Goal: Information Seeking & Learning: Learn about a topic

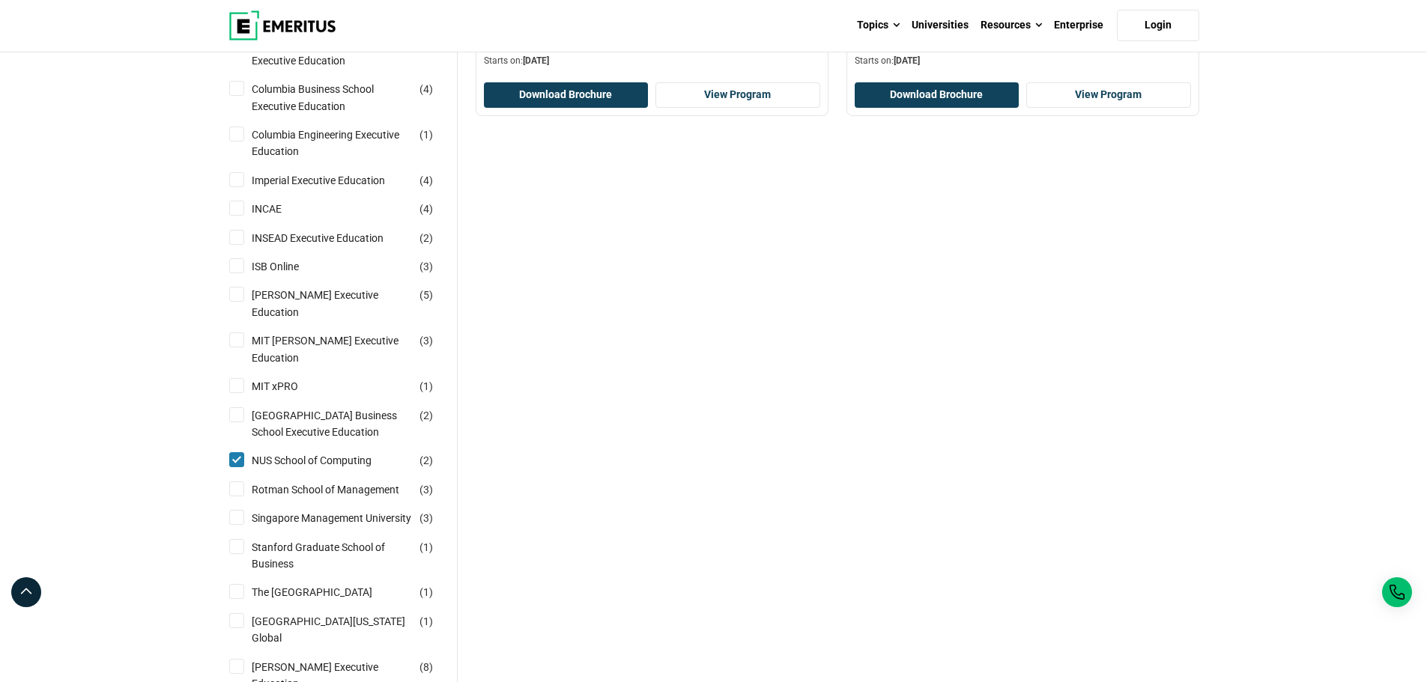
scroll to position [449, 0]
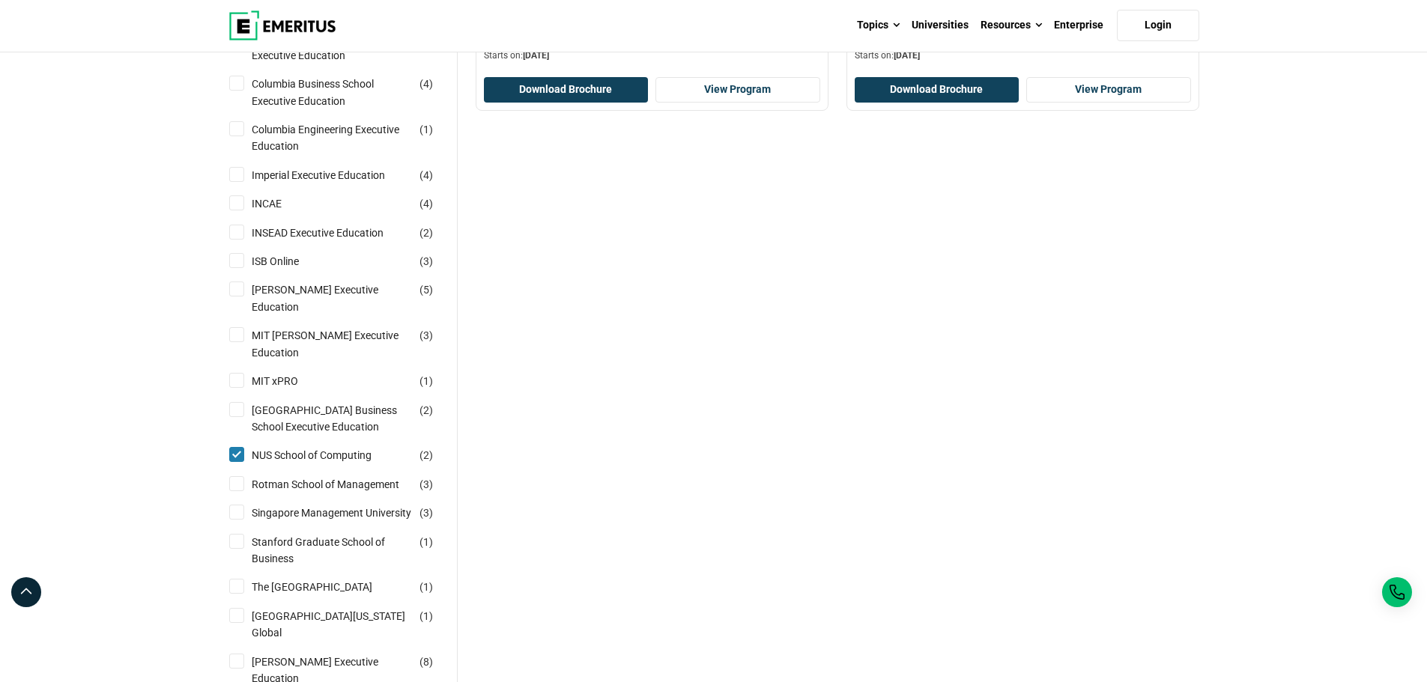
click at [238, 402] on input "National University of Singapore Business School Executive Education ( 2 )" at bounding box center [236, 409] width 15 height 15
checkbox input "true"
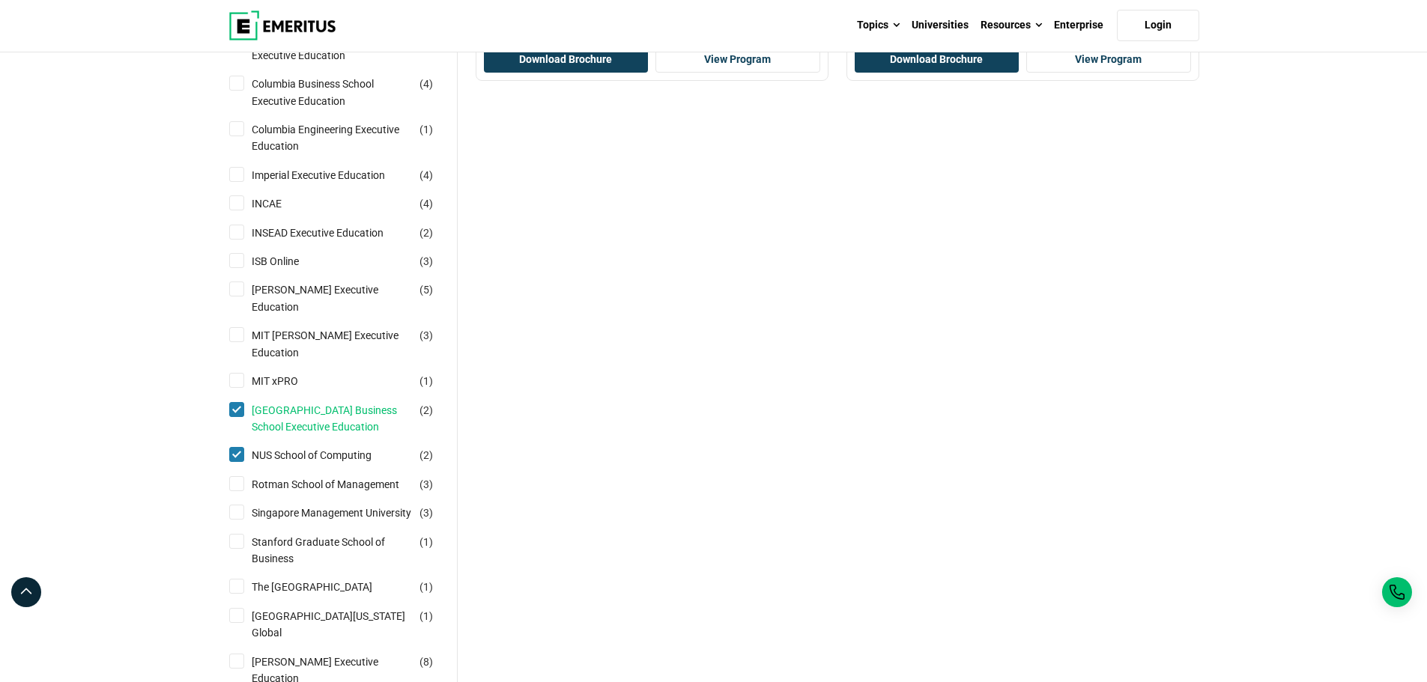
scroll to position [370, 0]
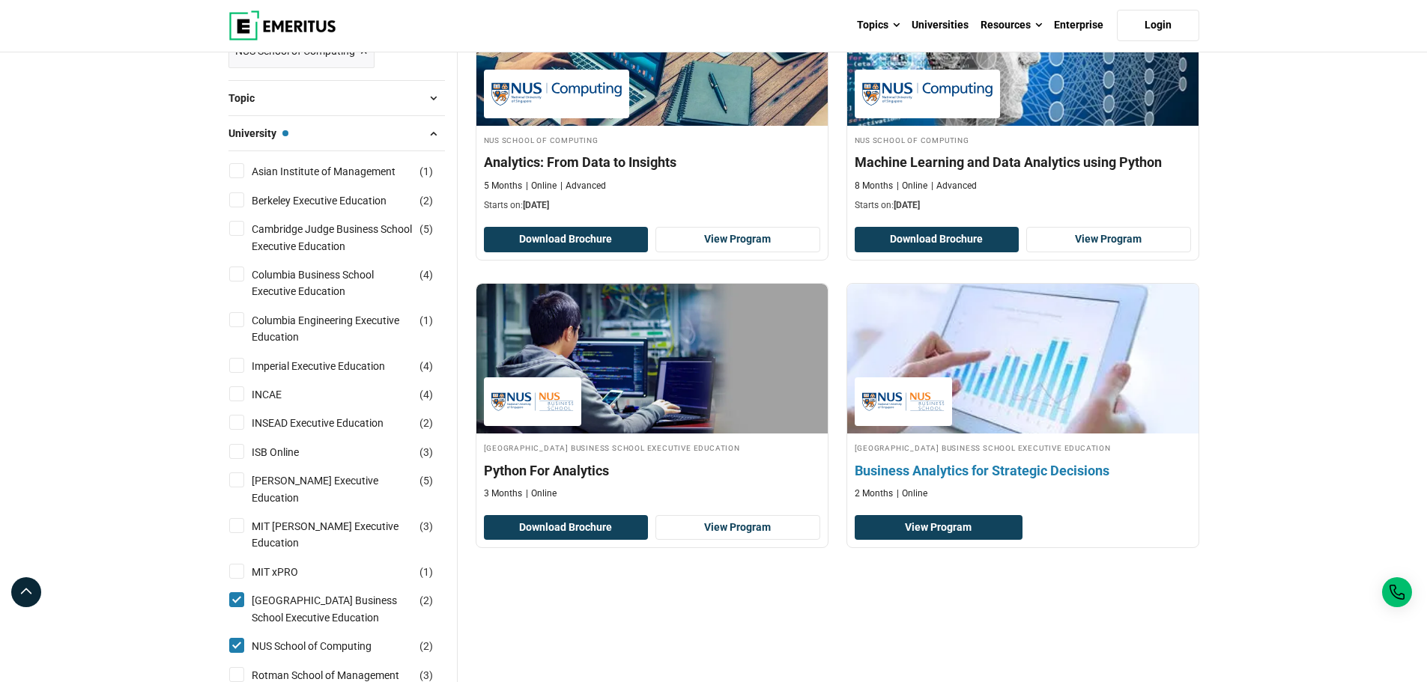
click at [969, 467] on h4 "Business Analytics for Strategic Decisions" at bounding box center [1023, 470] width 336 height 19
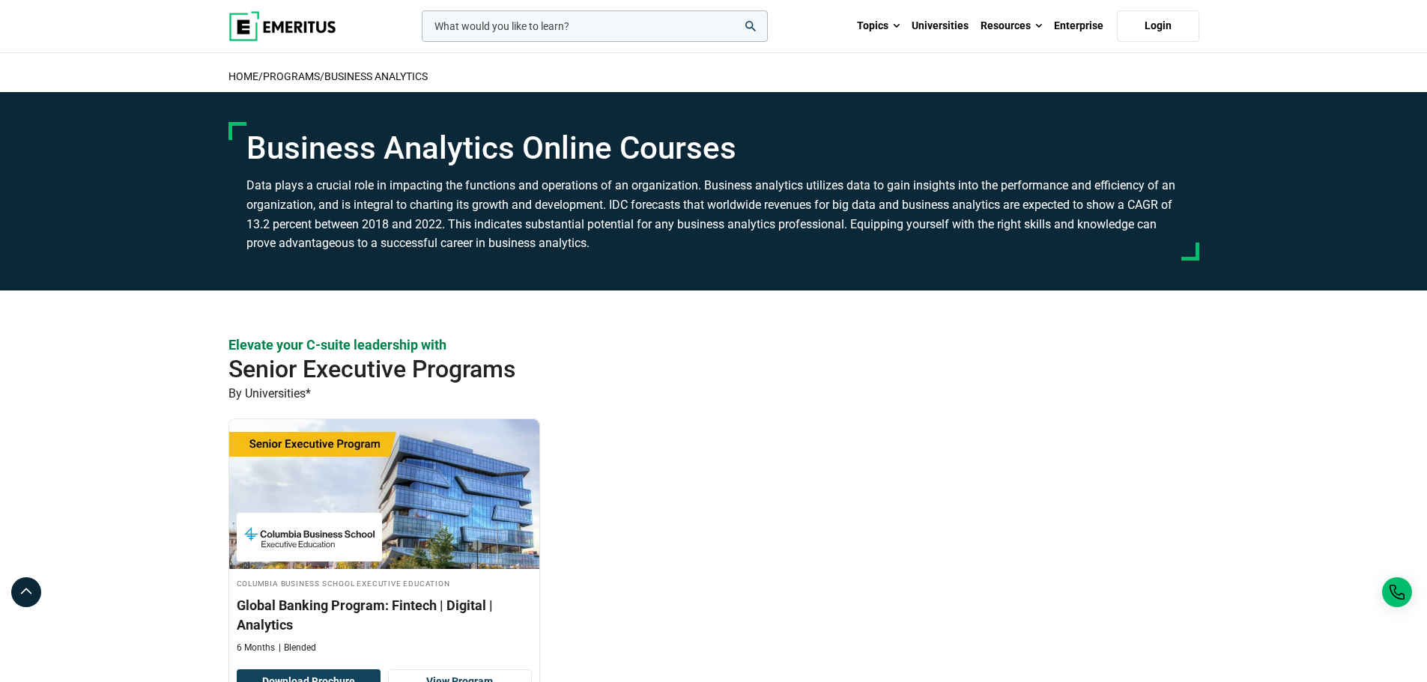
scroll to position [75, 0]
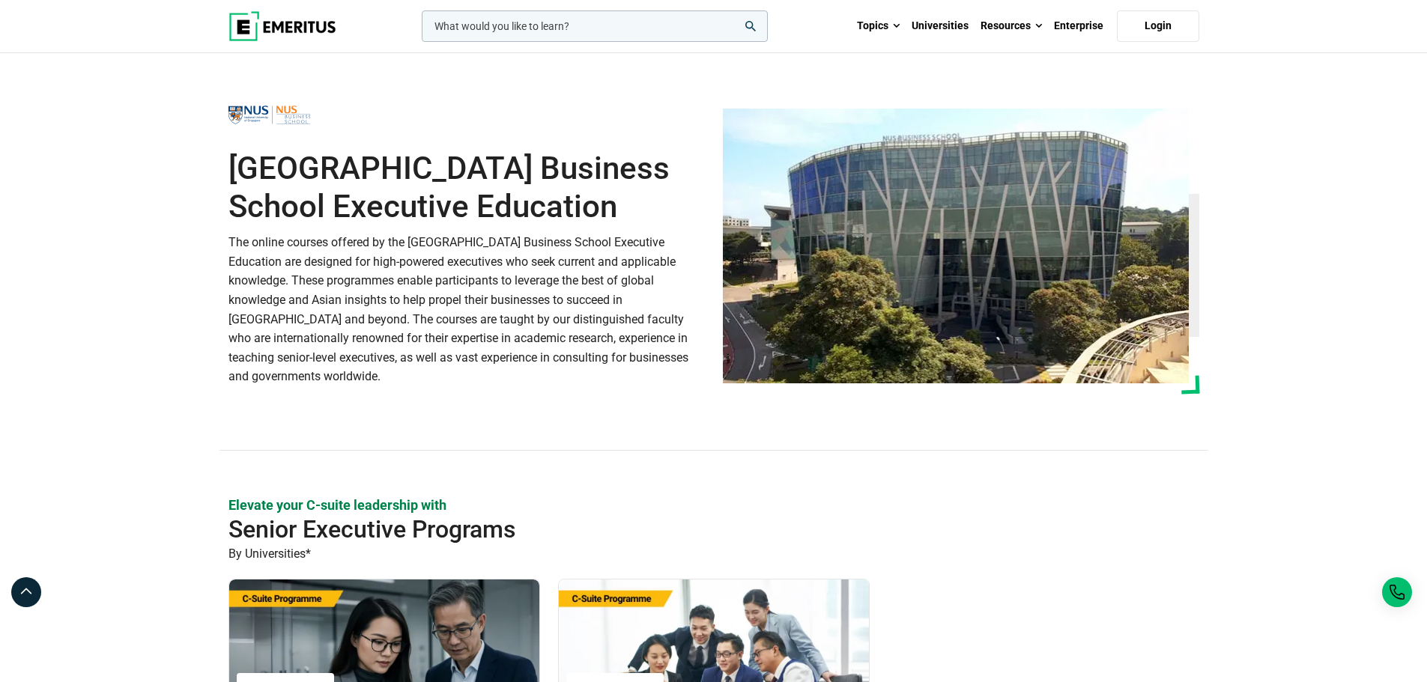
click at [266, 35] on img at bounding box center [282, 26] width 108 height 30
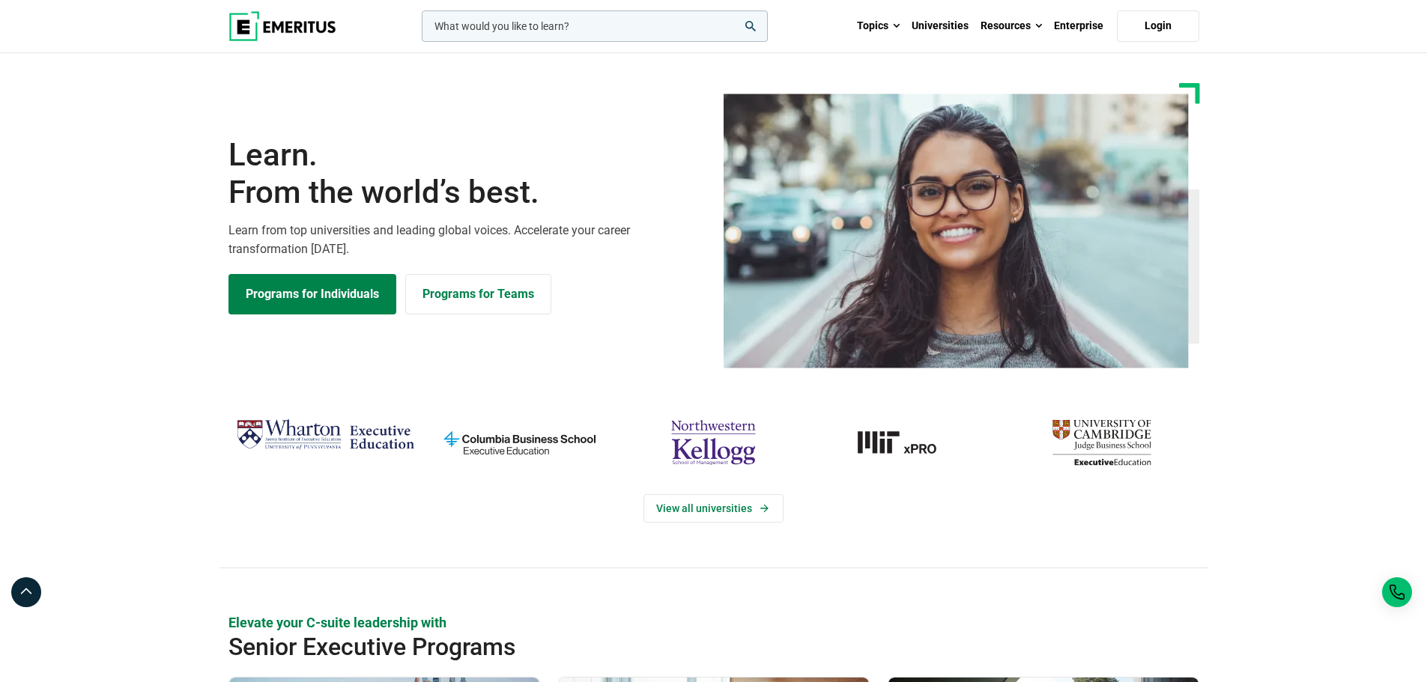
click at [261, 16] on img at bounding box center [282, 26] width 108 height 30
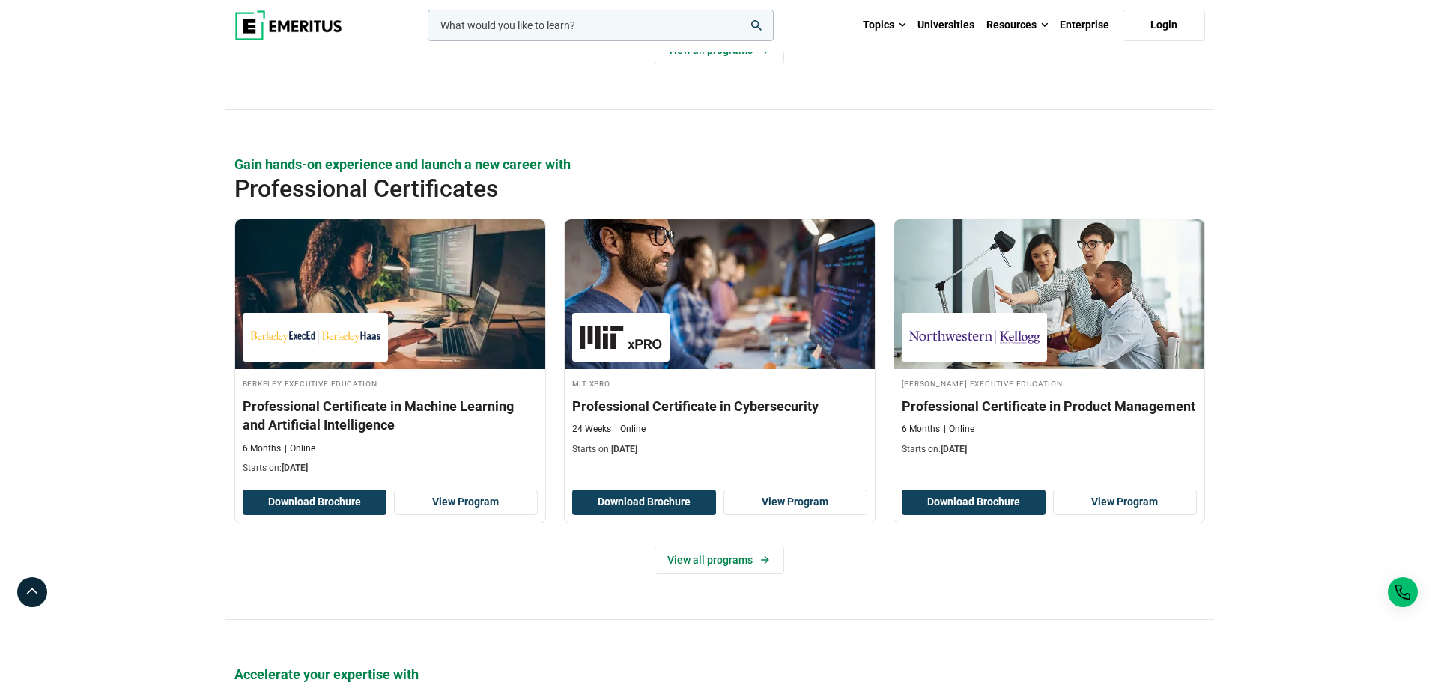
scroll to position [1798, 0]
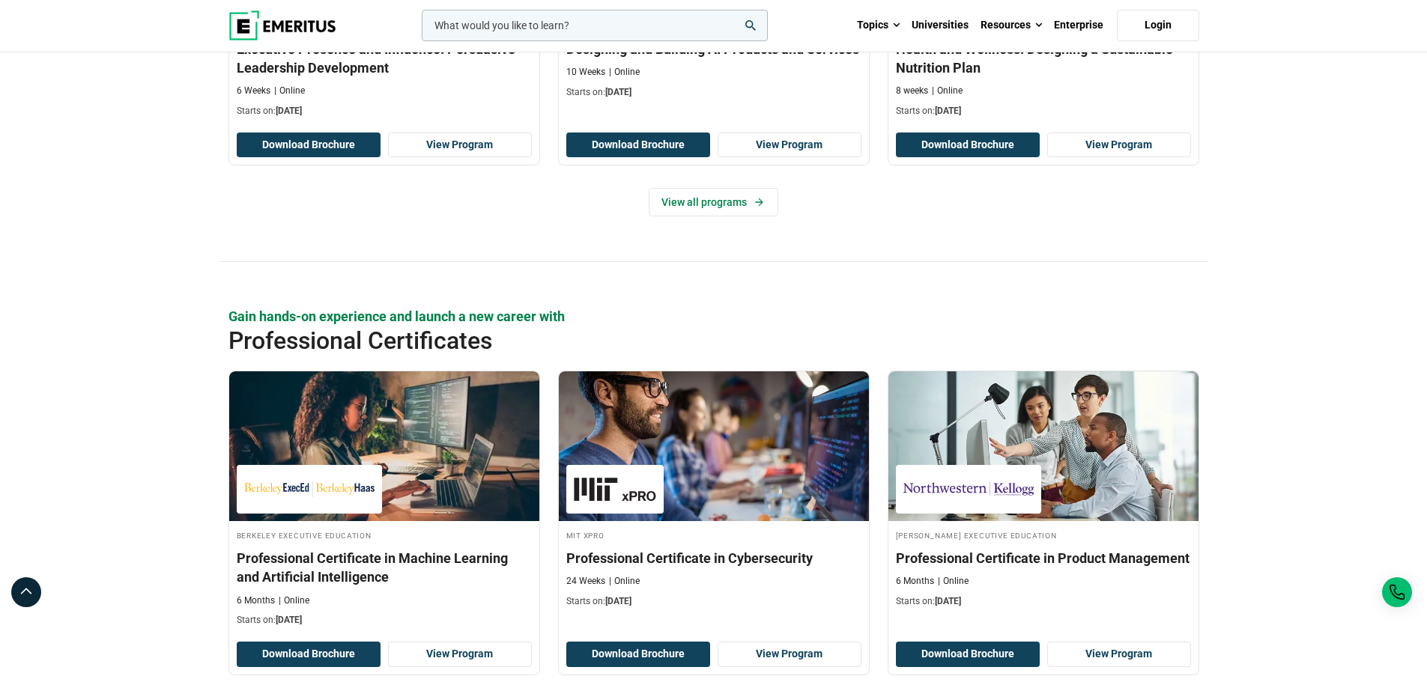
click at [637, 18] on input "woocommerce-product-search-field-0" at bounding box center [595, 25] width 346 height 31
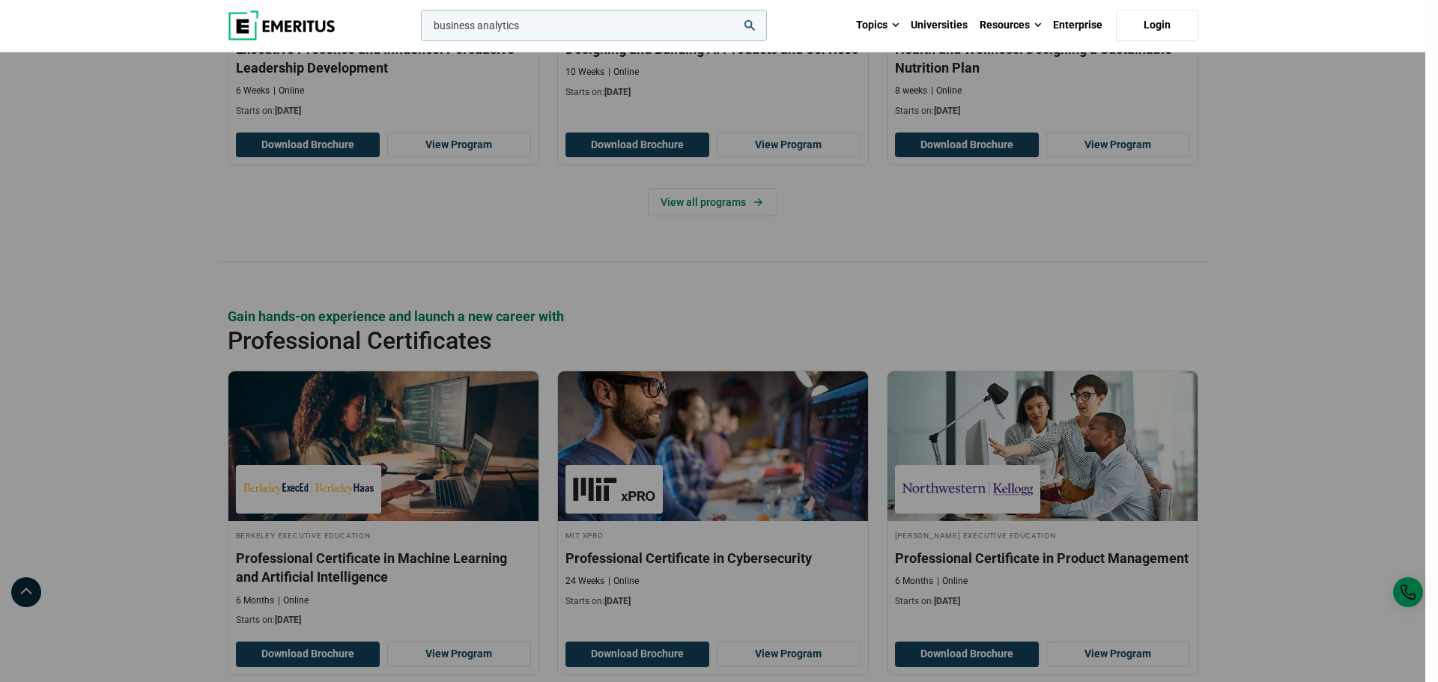
type input "business analytics"
click at [418, 29] on button "search" at bounding box center [418, 29] width 0 height 0
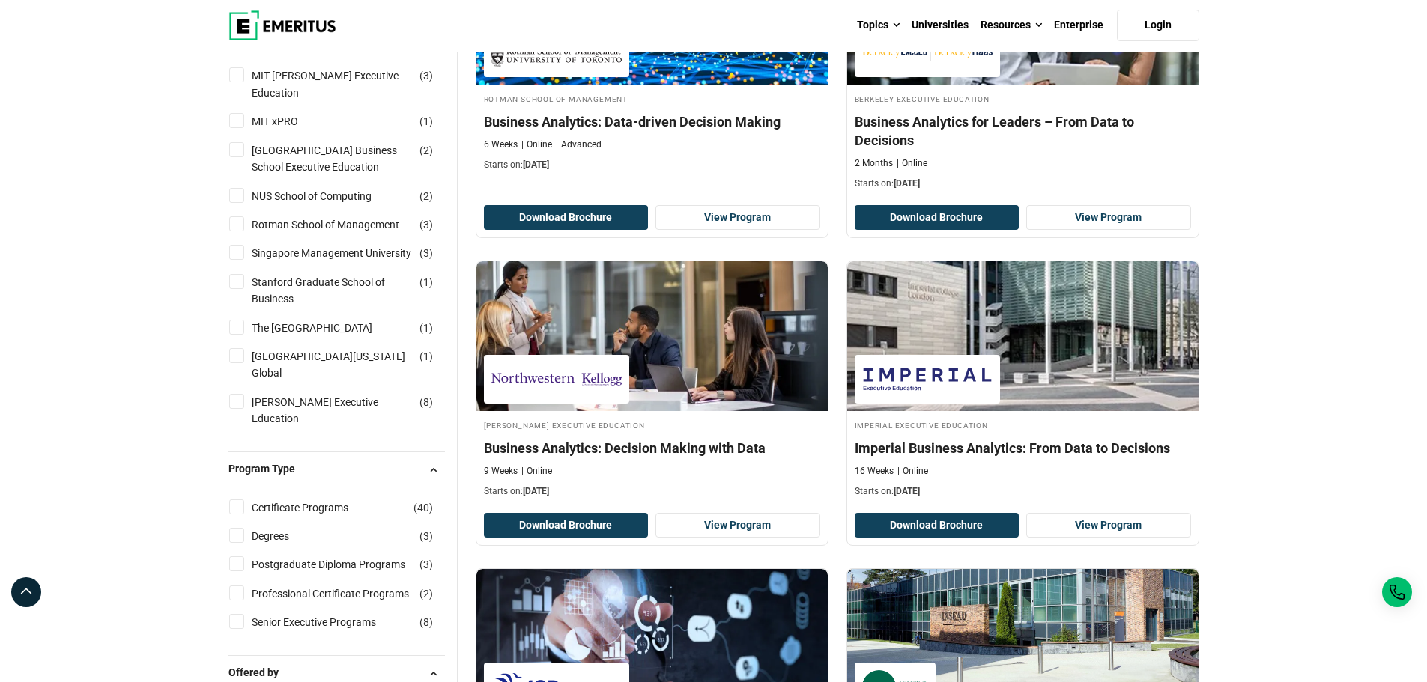
scroll to position [524, 0]
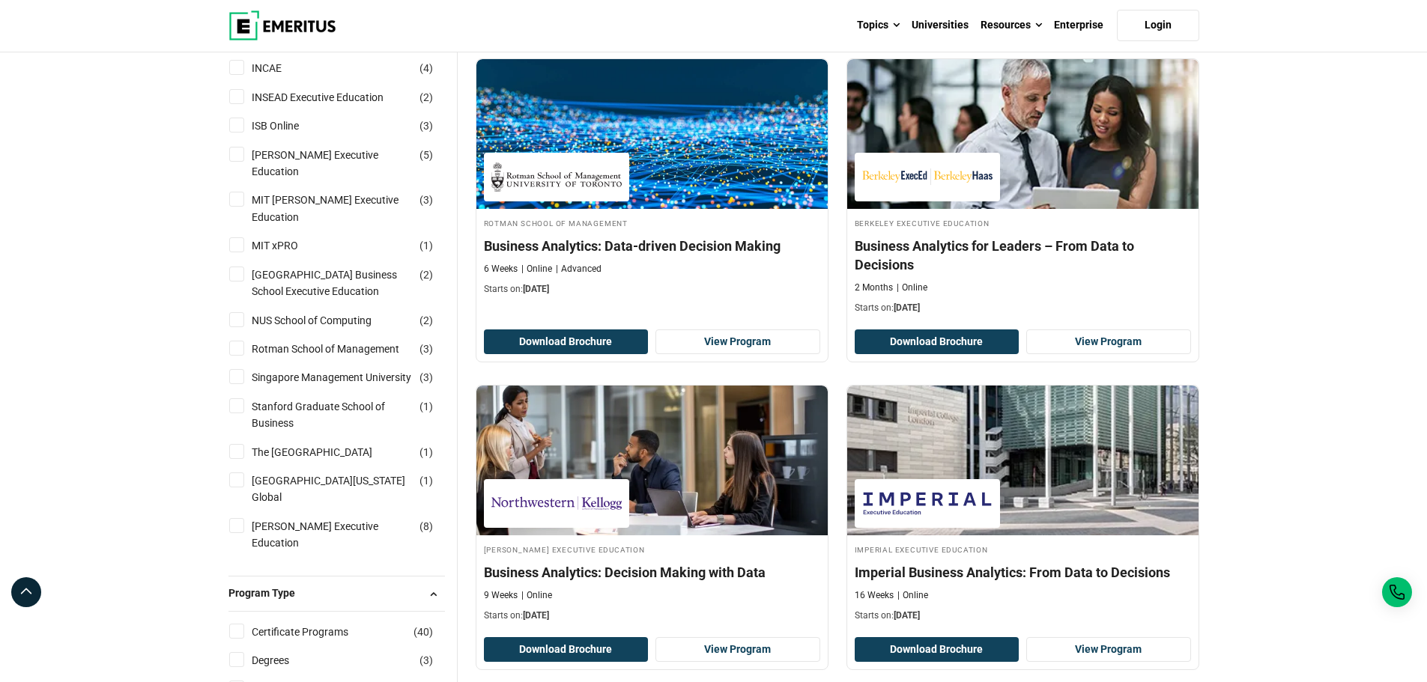
click at [246, 267] on label "National University of Singapore Business School Executive Education ( 2 )" at bounding box center [345, 284] width 199 height 34
click at [244, 267] on input "National University of Singapore Business School Executive Education ( 2 )" at bounding box center [236, 274] width 15 height 15
checkbox input "true"
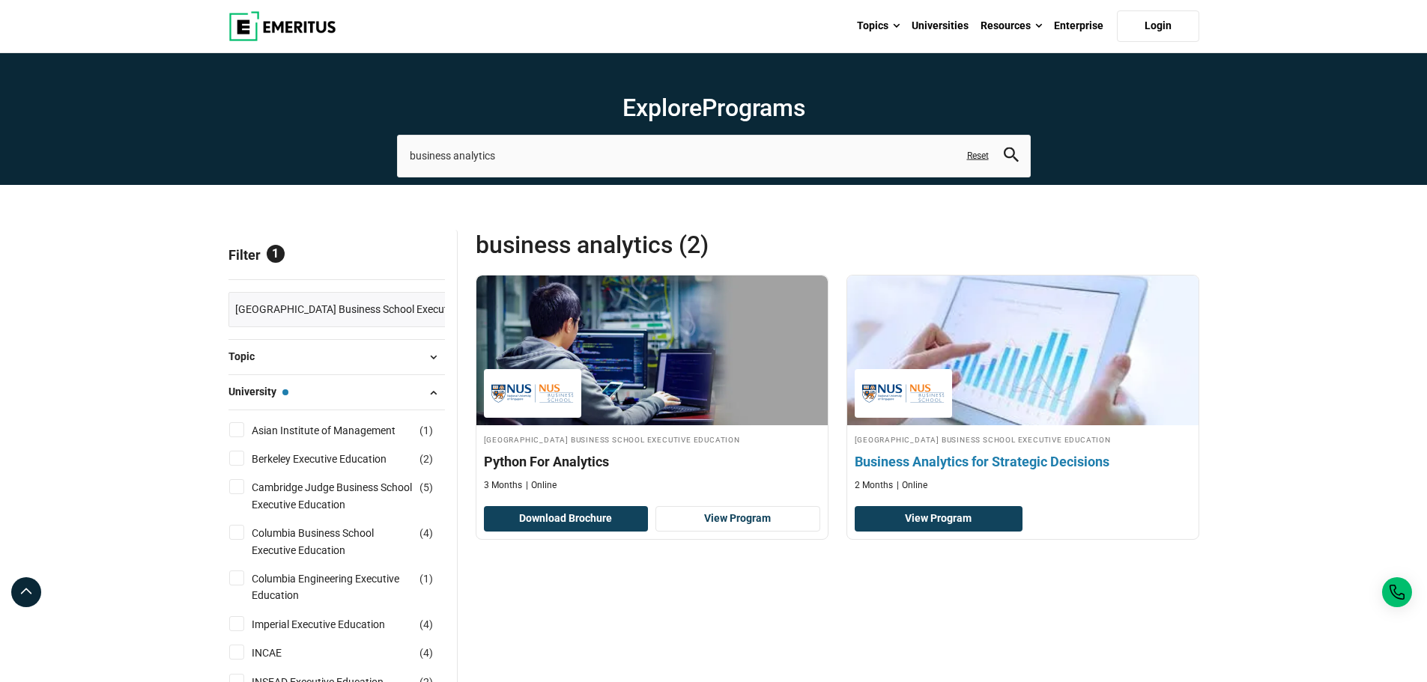
click at [1048, 377] on img at bounding box center [1022, 350] width 387 height 165
click at [1005, 461] on h4 "Business Analytics for Strategic Decisions" at bounding box center [1023, 461] width 336 height 19
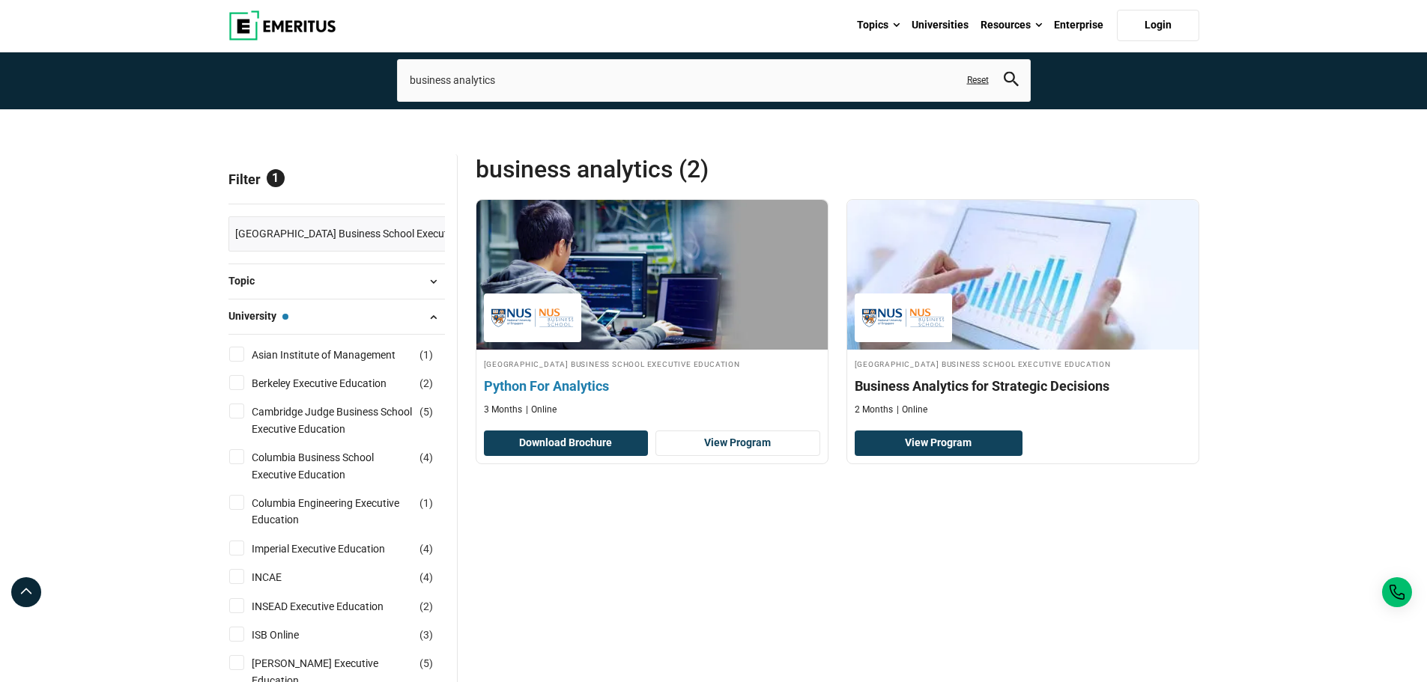
scroll to position [75, 0]
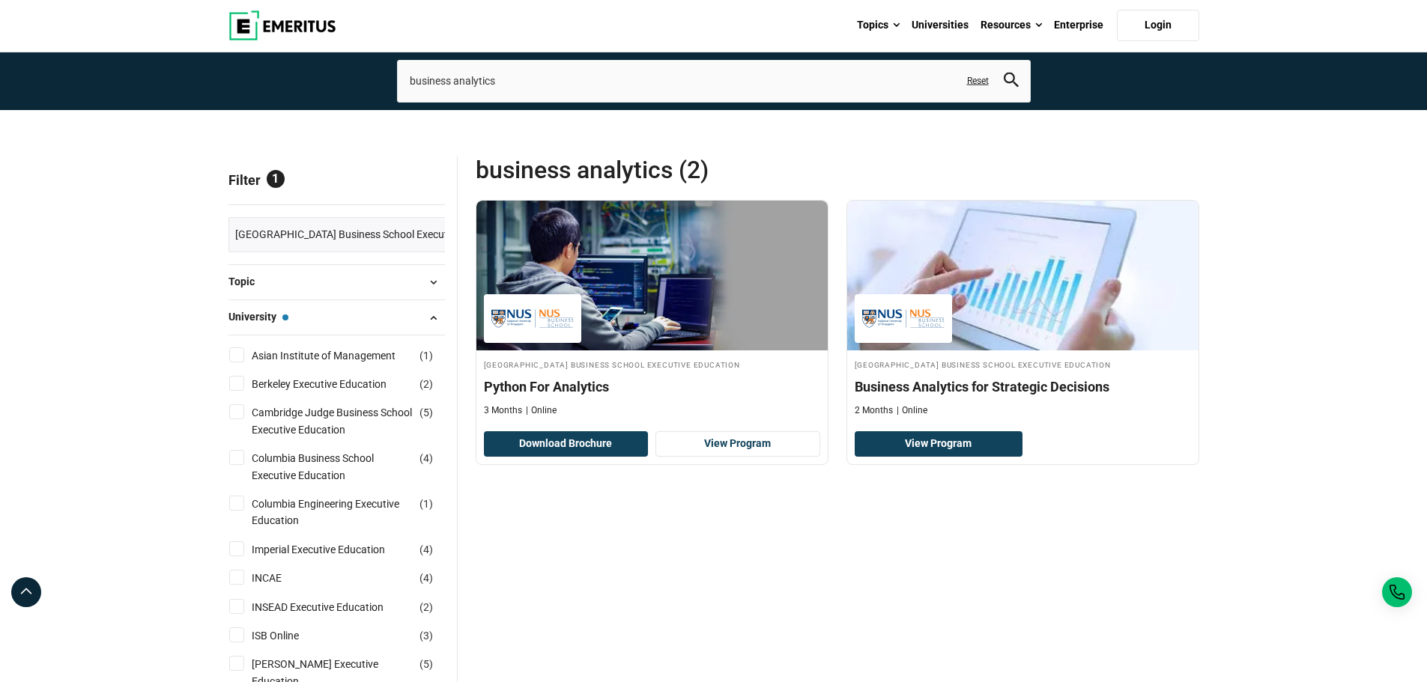
drag, startPoint x: 993, startPoint y: 385, endPoint x: 1309, endPoint y: 487, distance: 331.4
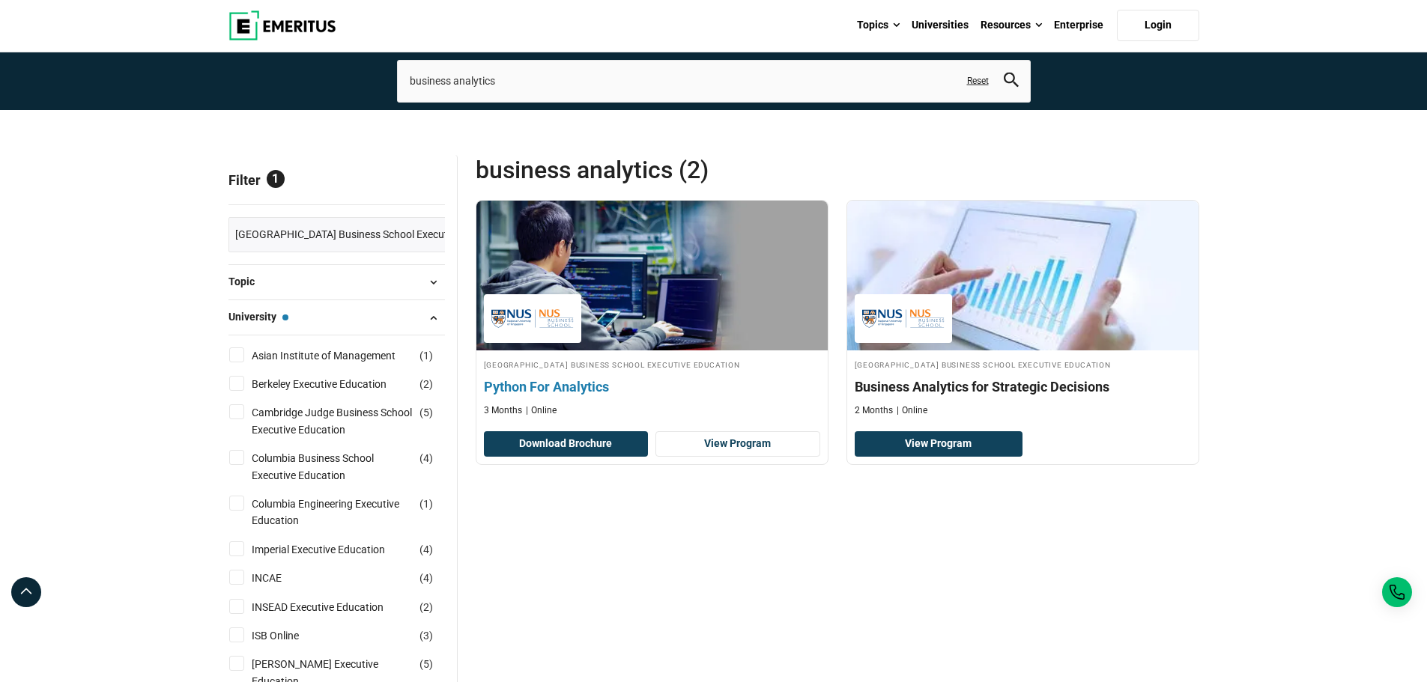
click at [555, 386] on h4 "Python For Analytics" at bounding box center [652, 387] width 336 height 19
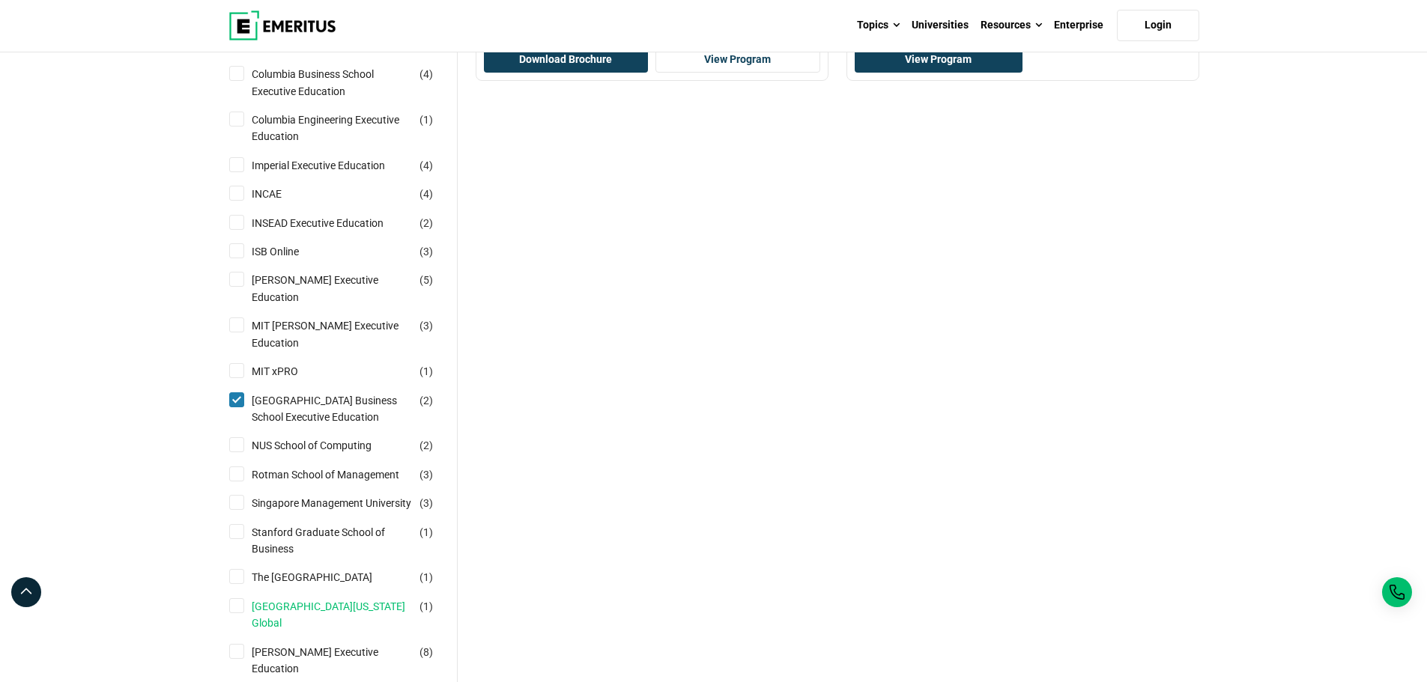
scroll to position [599, 0]
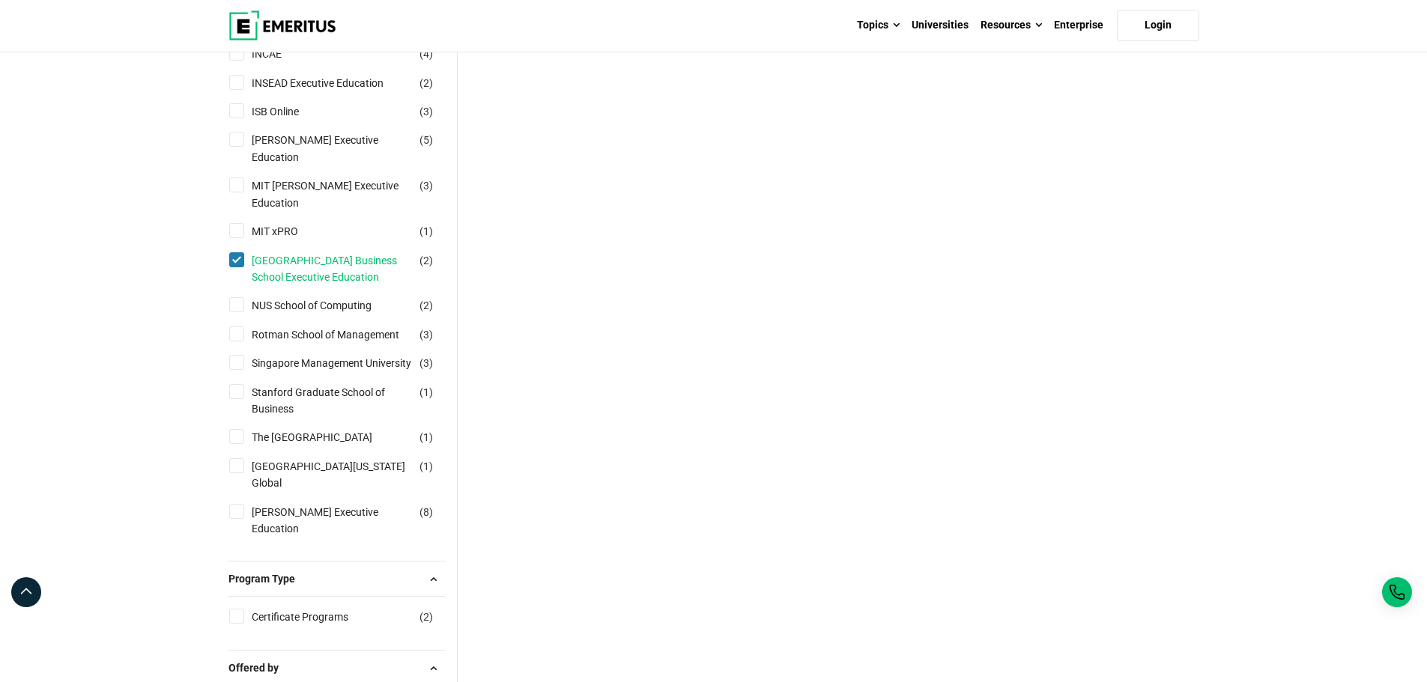
click at [283, 252] on link "[GEOGRAPHIC_DATA] Business School Executive Education" at bounding box center [347, 269] width 191 height 34
checkbox input "false"
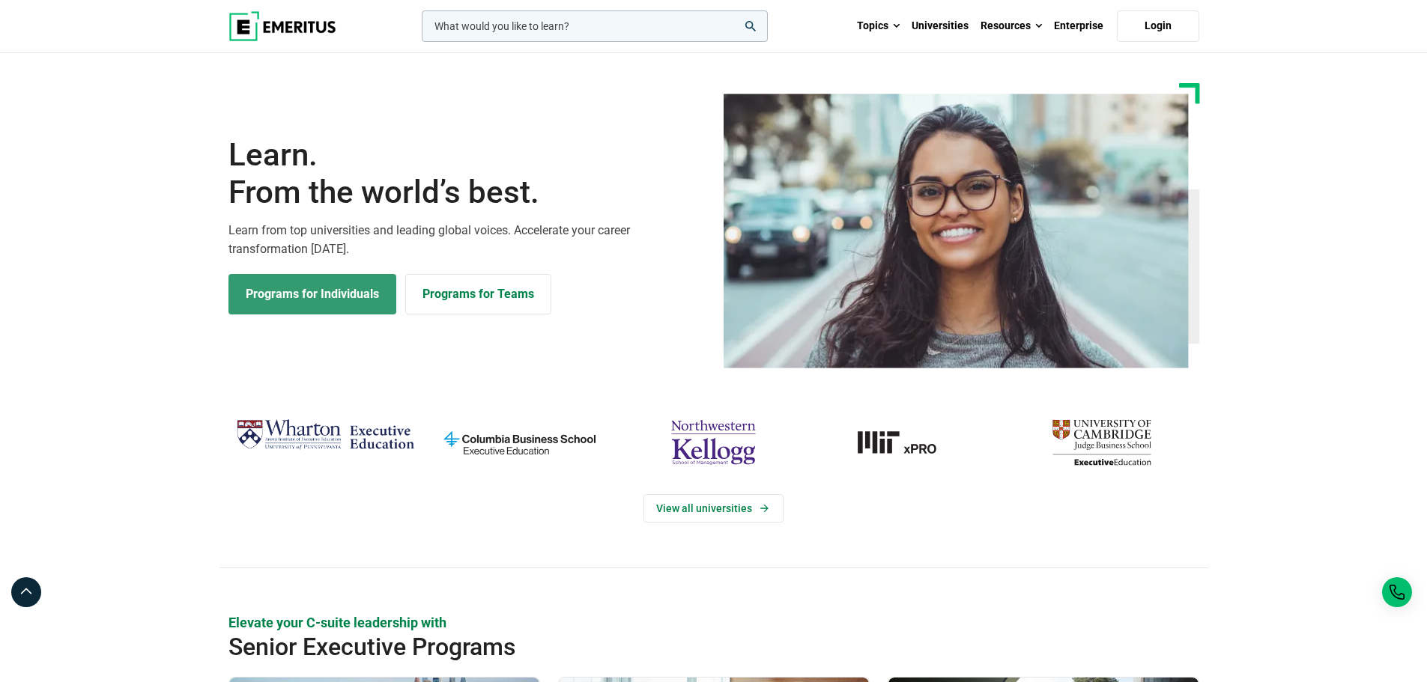
click at [350, 304] on link "Programs for Individuals" at bounding box center [312, 294] width 168 height 40
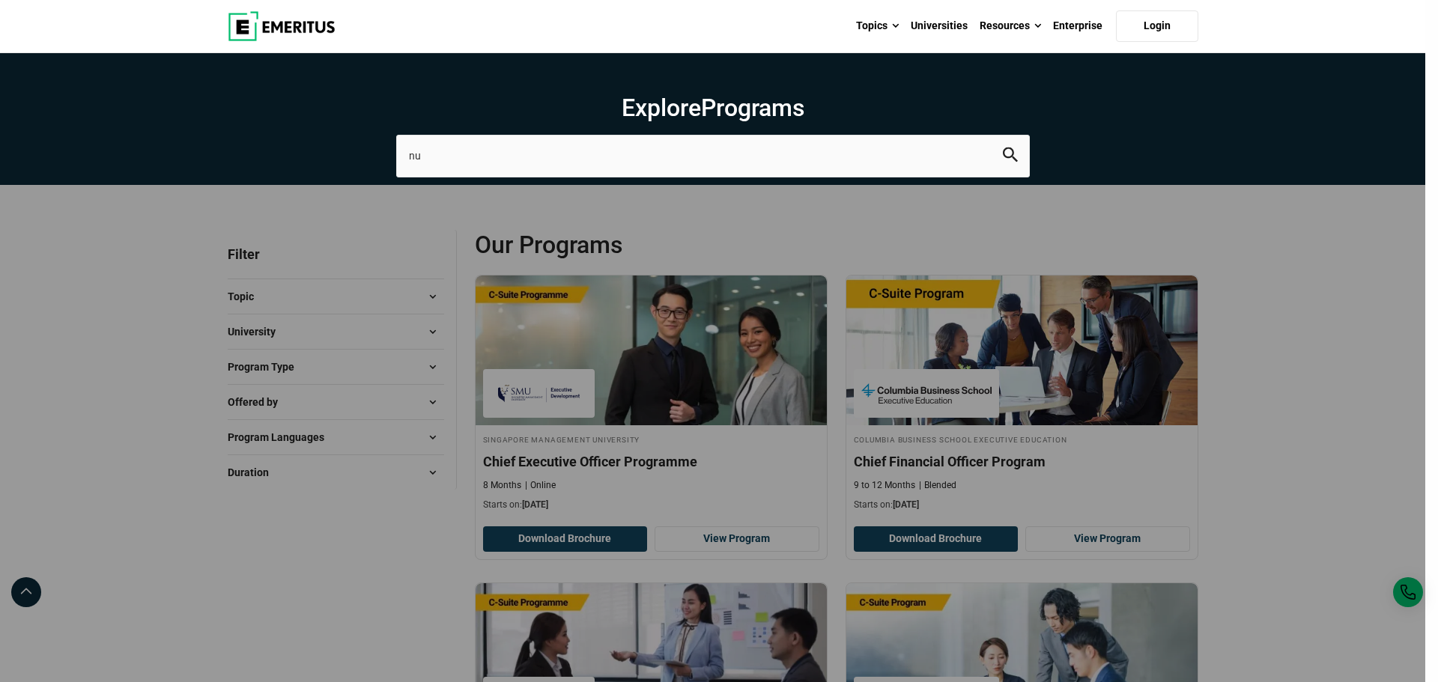
type input "n"
type input "business analysis"
click at [1003, 148] on button "search" at bounding box center [1010, 156] width 15 height 17
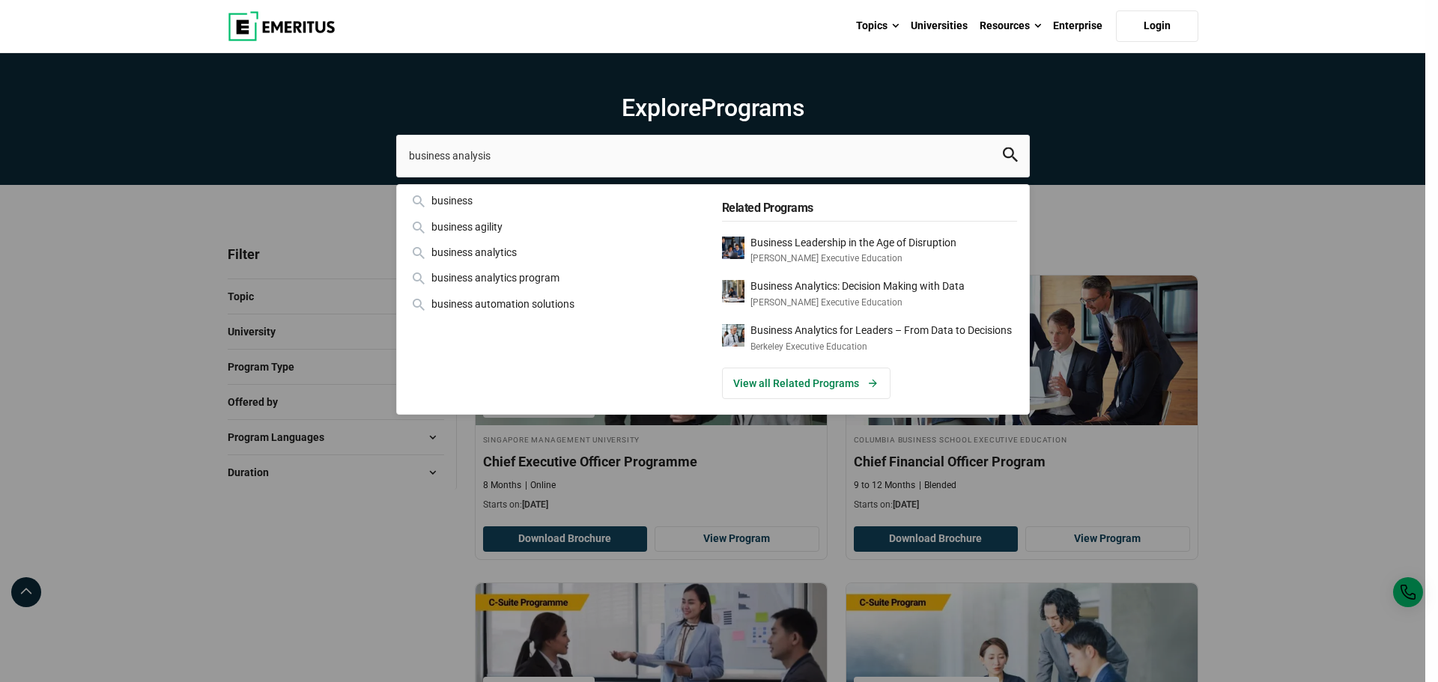
click at [504, 203] on div "business" at bounding box center [556, 201] width 295 height 16
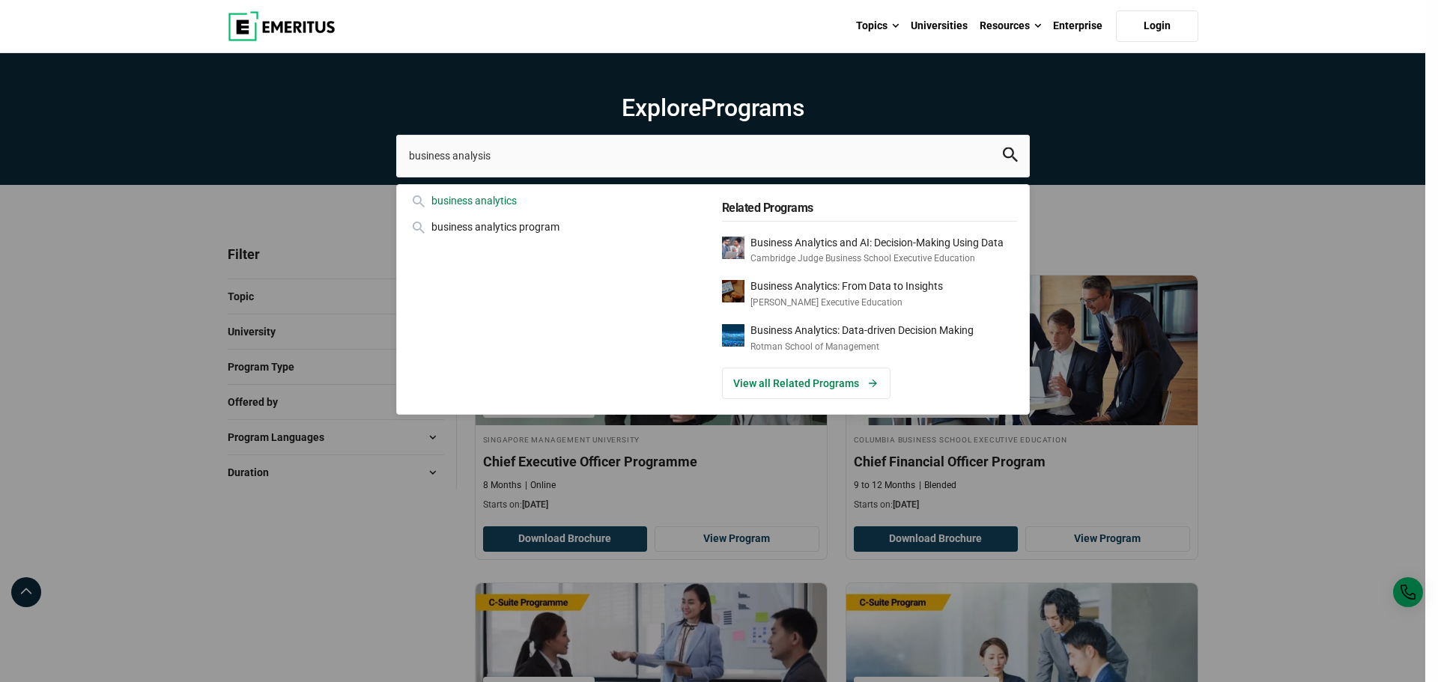
click at [508, 205] on div "business analytics" at bounding box center [556, 201] width 295 height 16
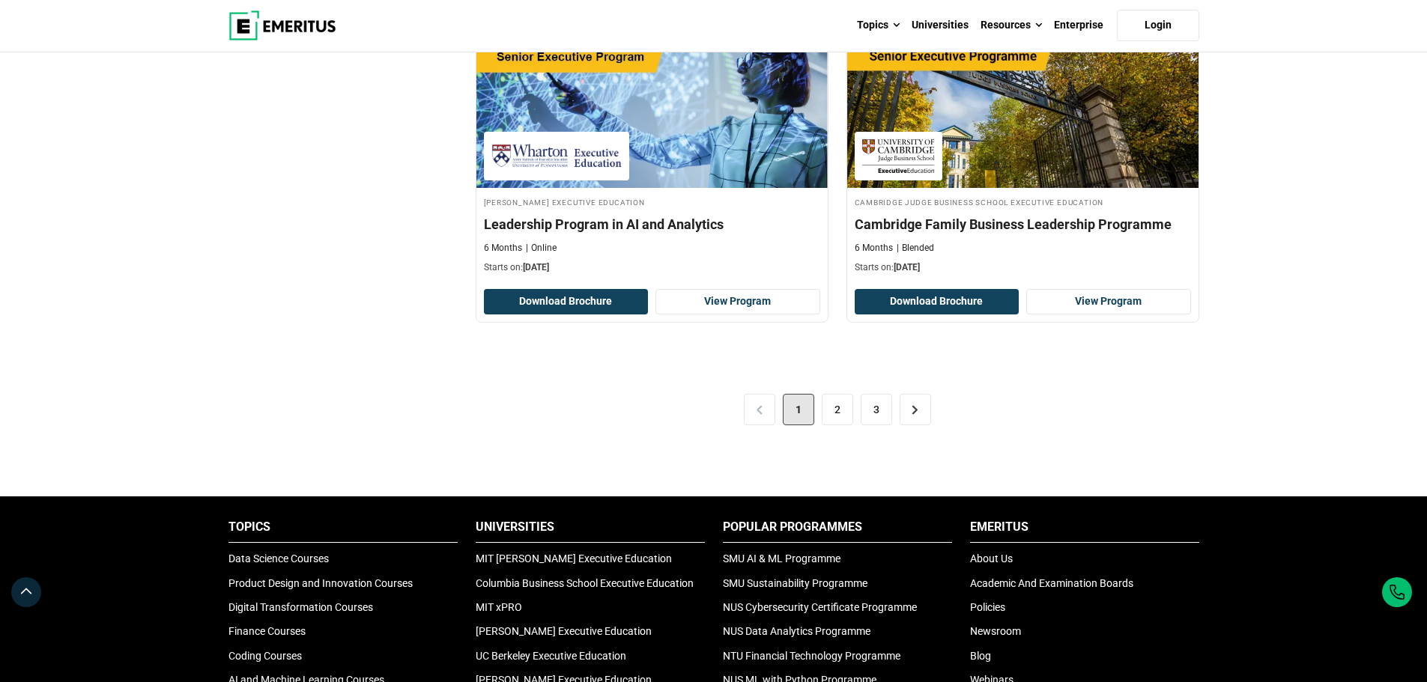
scroll to position [3127, 0]
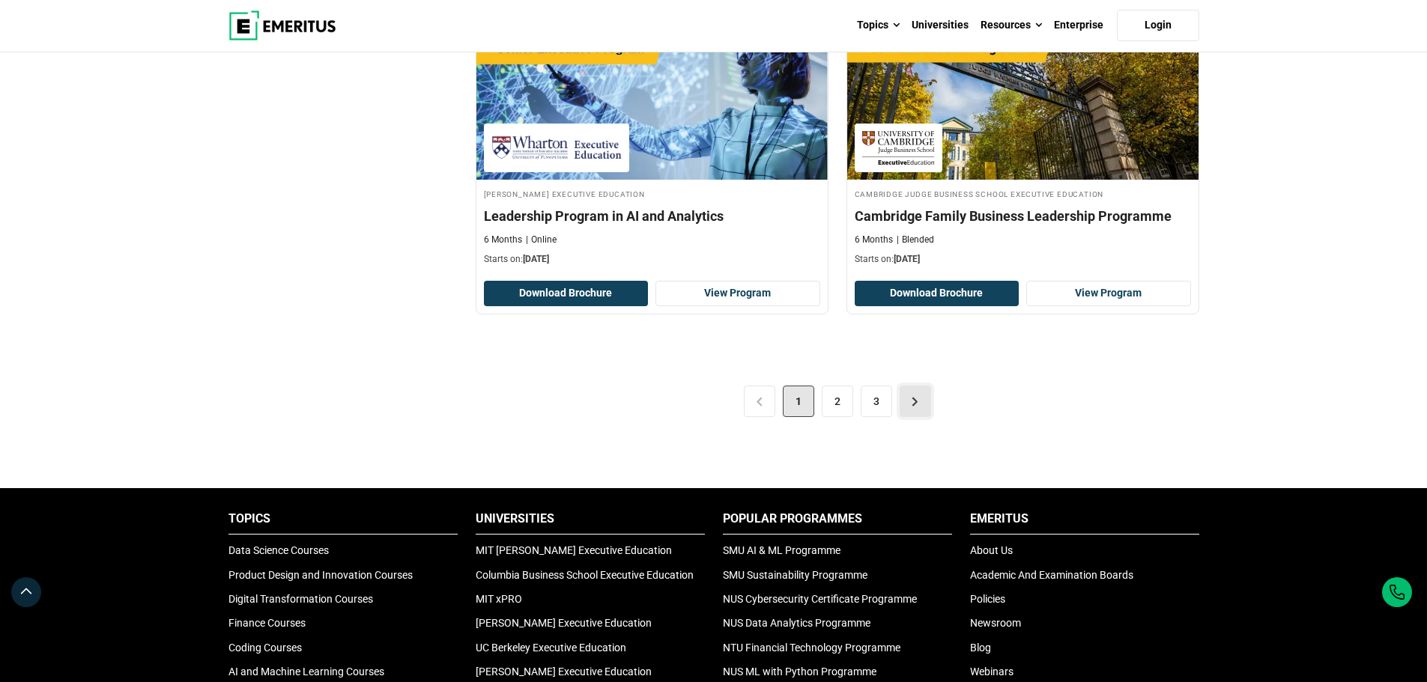
click at [914, 406] on link ">" at bounding box center [915, 401] width 31 height 31
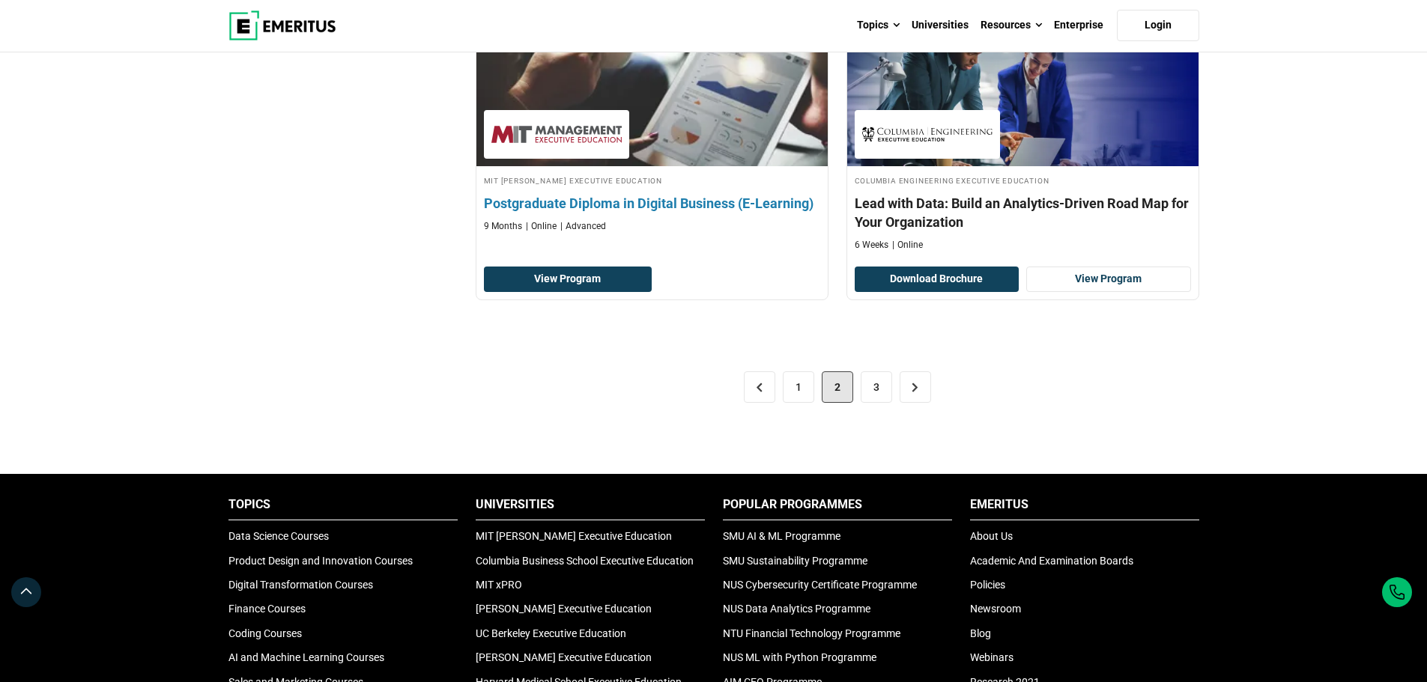
scroll to position [2978, 0]
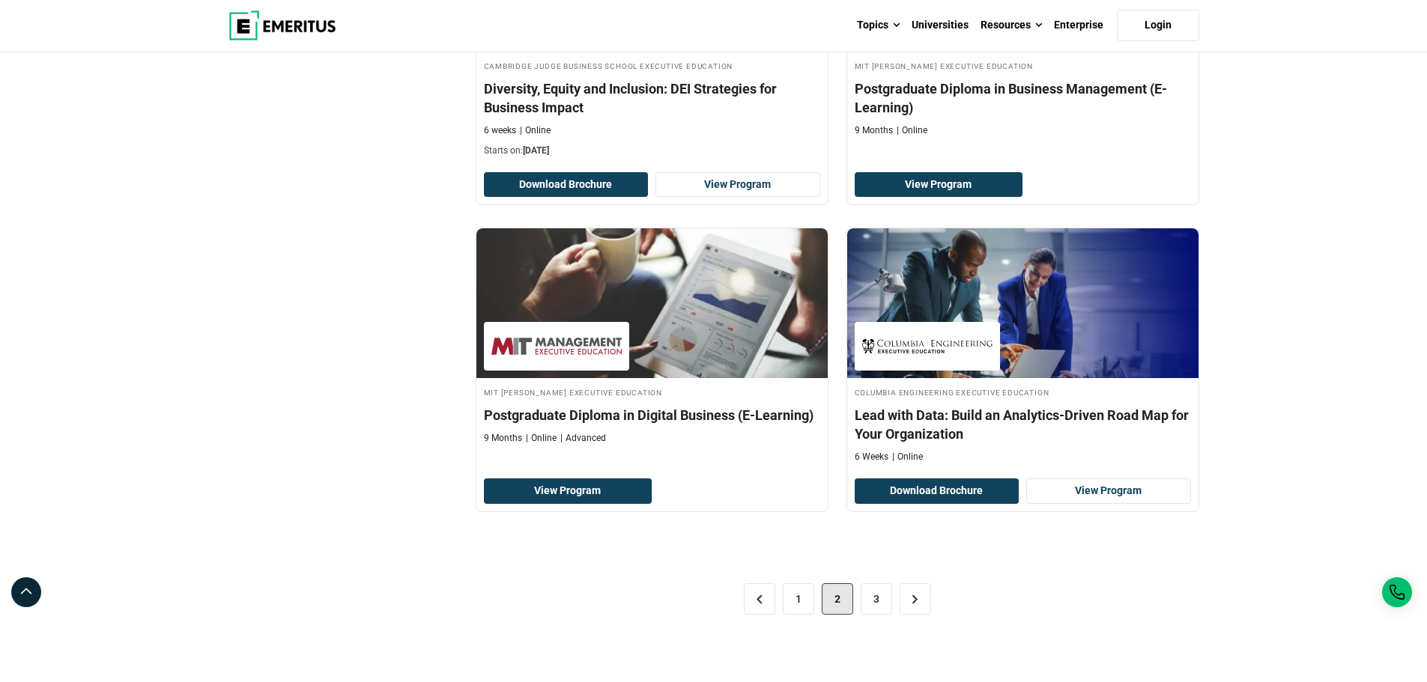
click at [268, 21] on img at bounding box center [282, 25] width 108 height 30
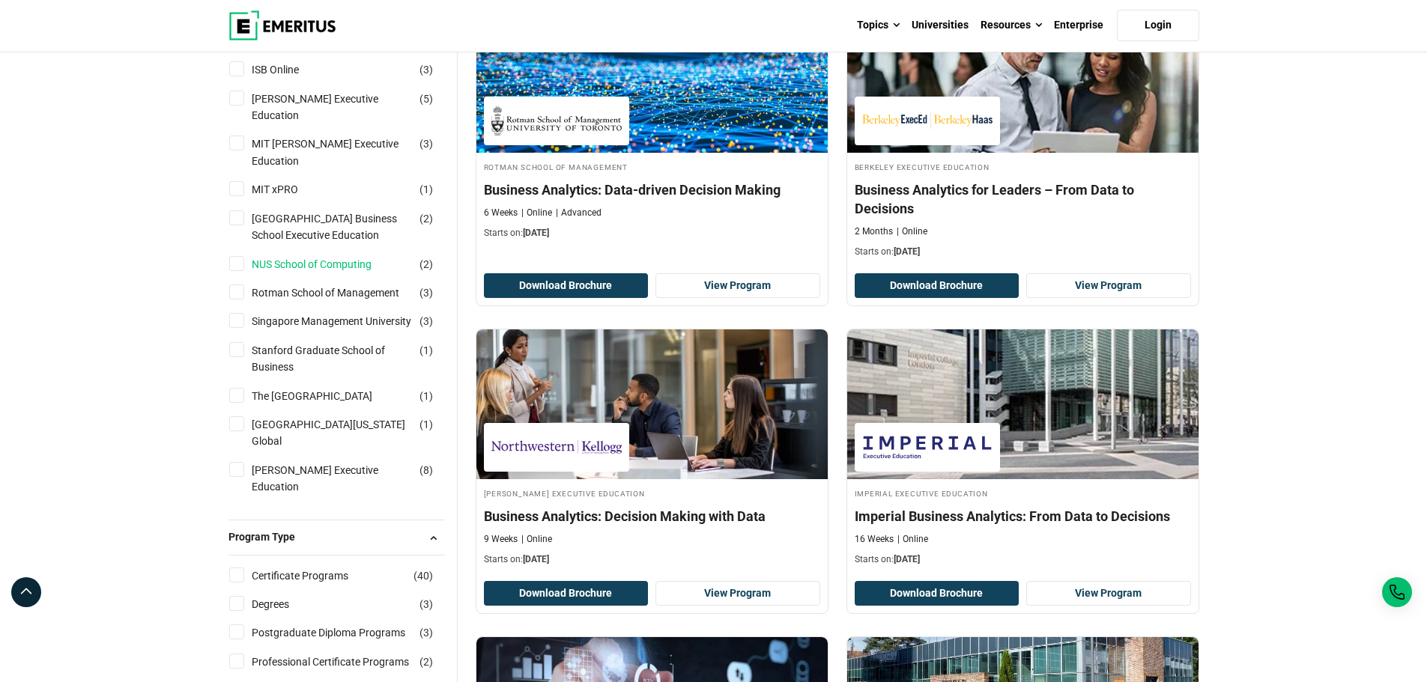
click at [363, 256] on link "NUS School of Computing" at bounding box center [327, 264] width 150 height 16
checkbox input "true"
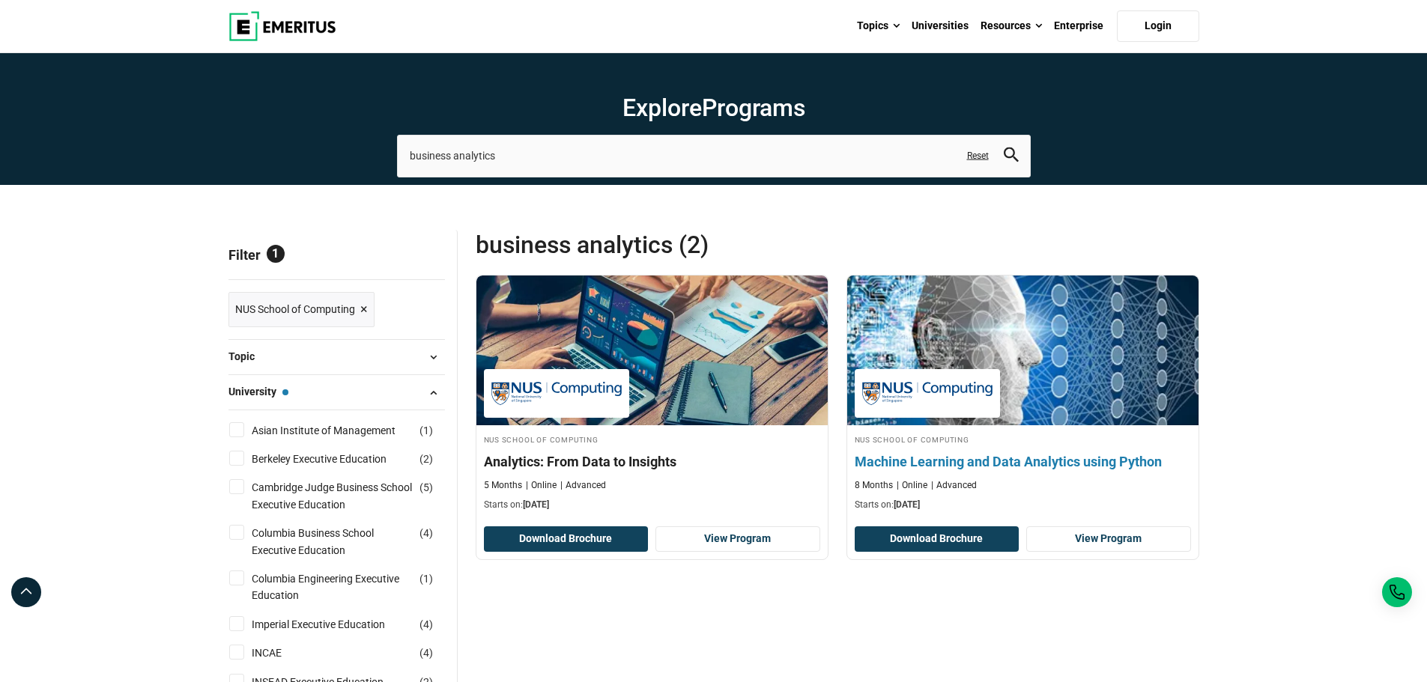
click at [1154, 389] on img at bounding box center [1022, 350] width 387 height 165
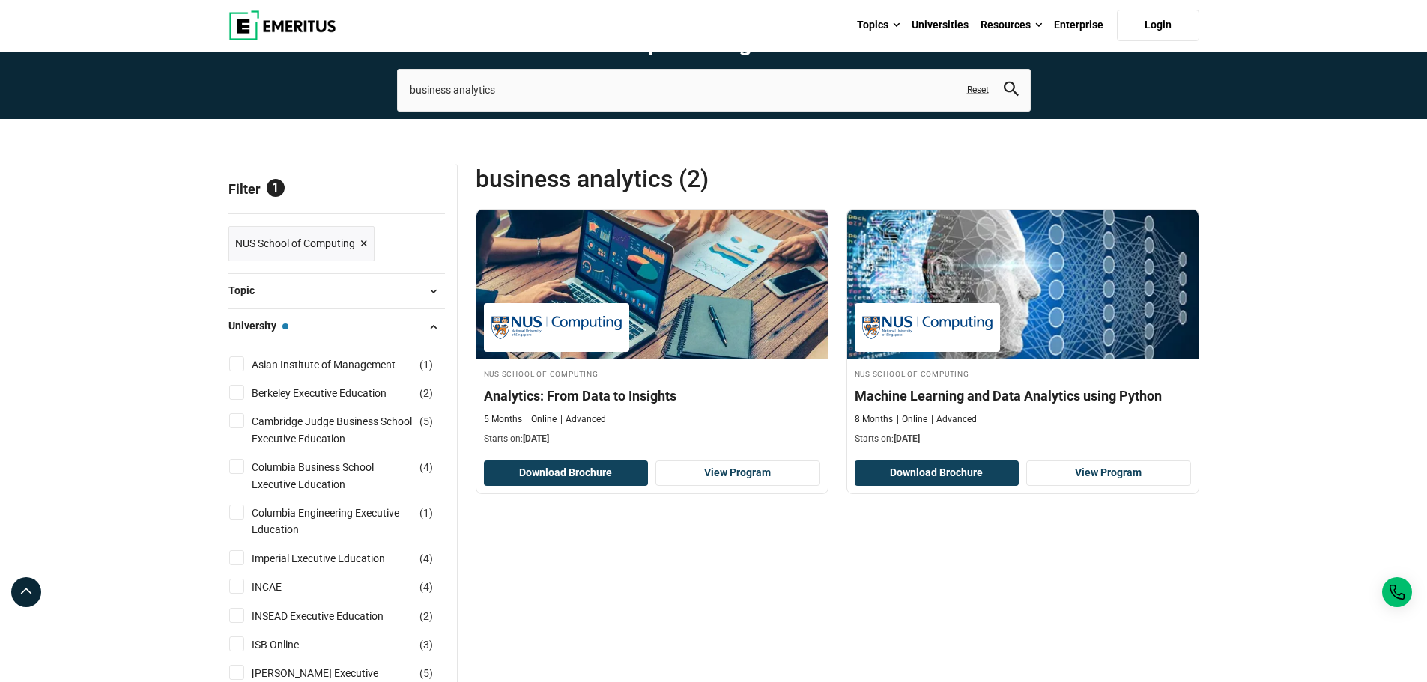
scroll to position [150, 0]
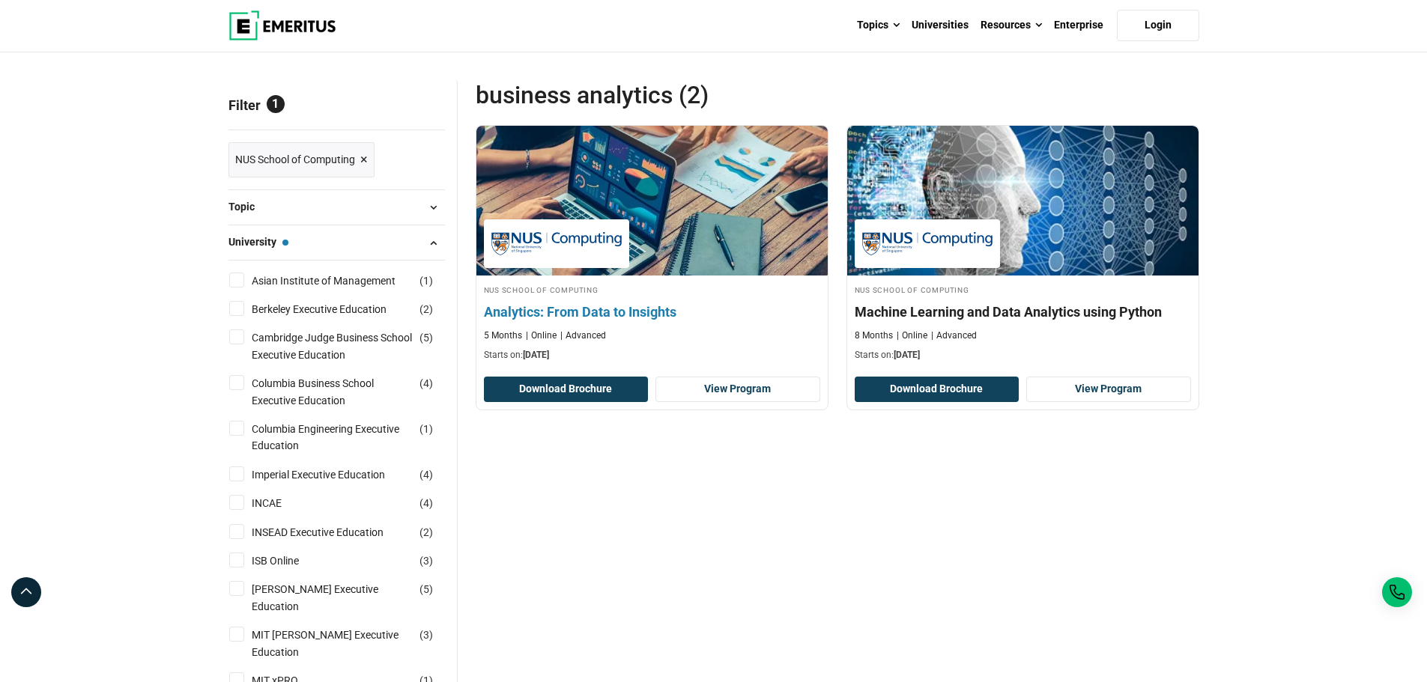
click at [640, 315] on h4 "Analytics: From Data to Insights" at bounding box center [652, 312] width 336 height 19
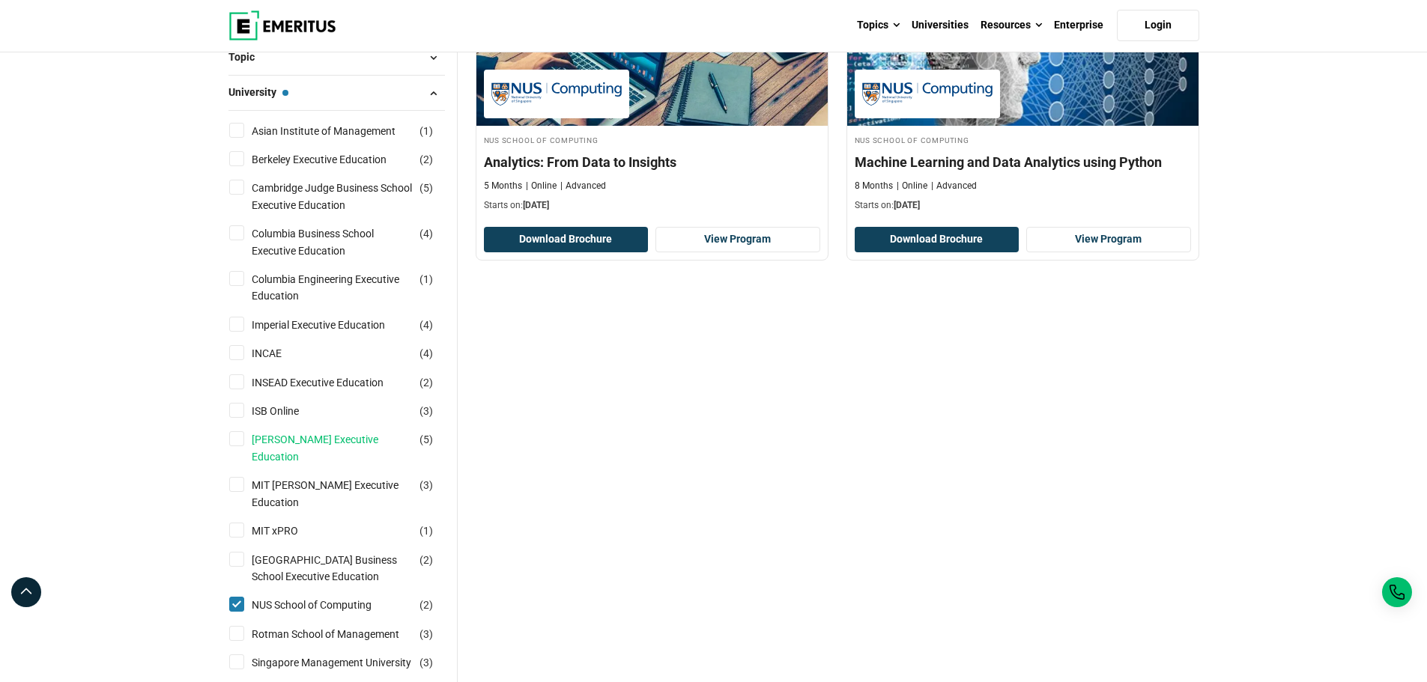
scroll to position [375, 0]
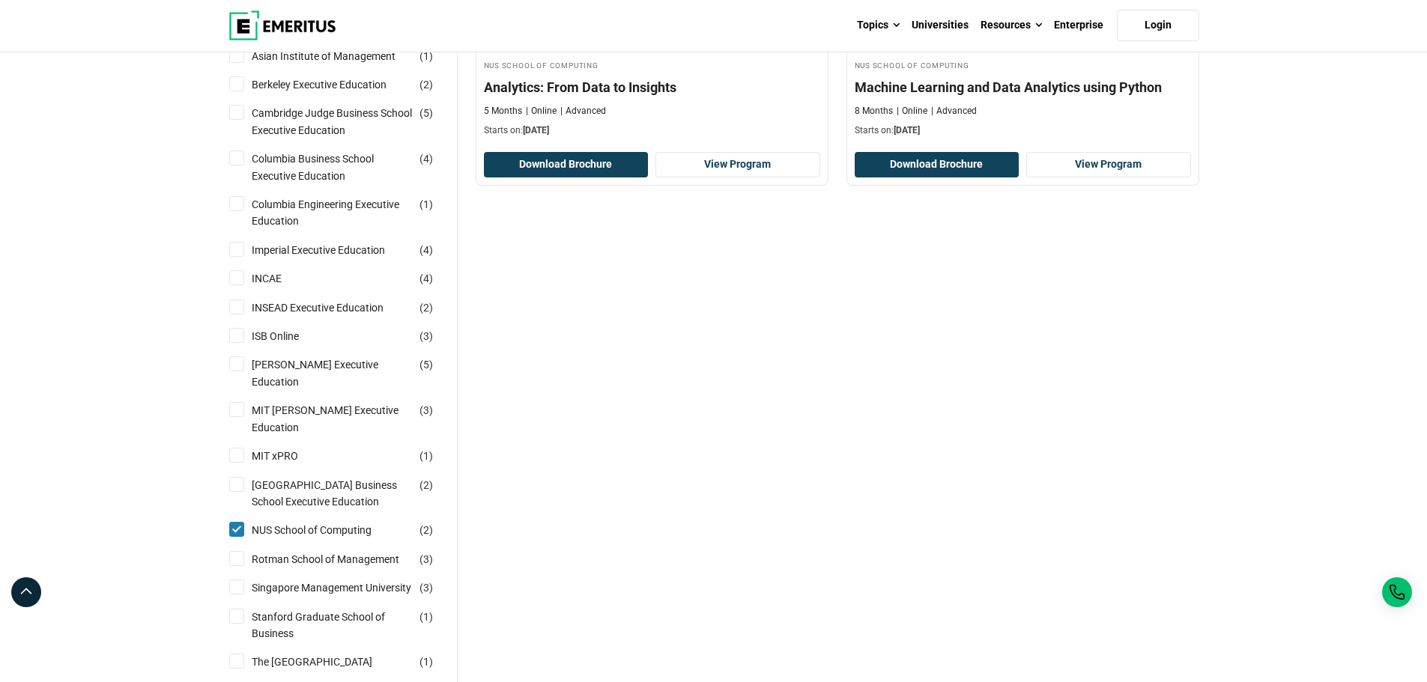
click at [246, 522] on label "NUS School of Computing ( 2 )" at bounding box center [325, 530] width 158 height 16
click at [244, 522] on input "NUS School of Computing ( 2 )" at bounding box center [236, 529] width 15 height 15
checkbox input "false"
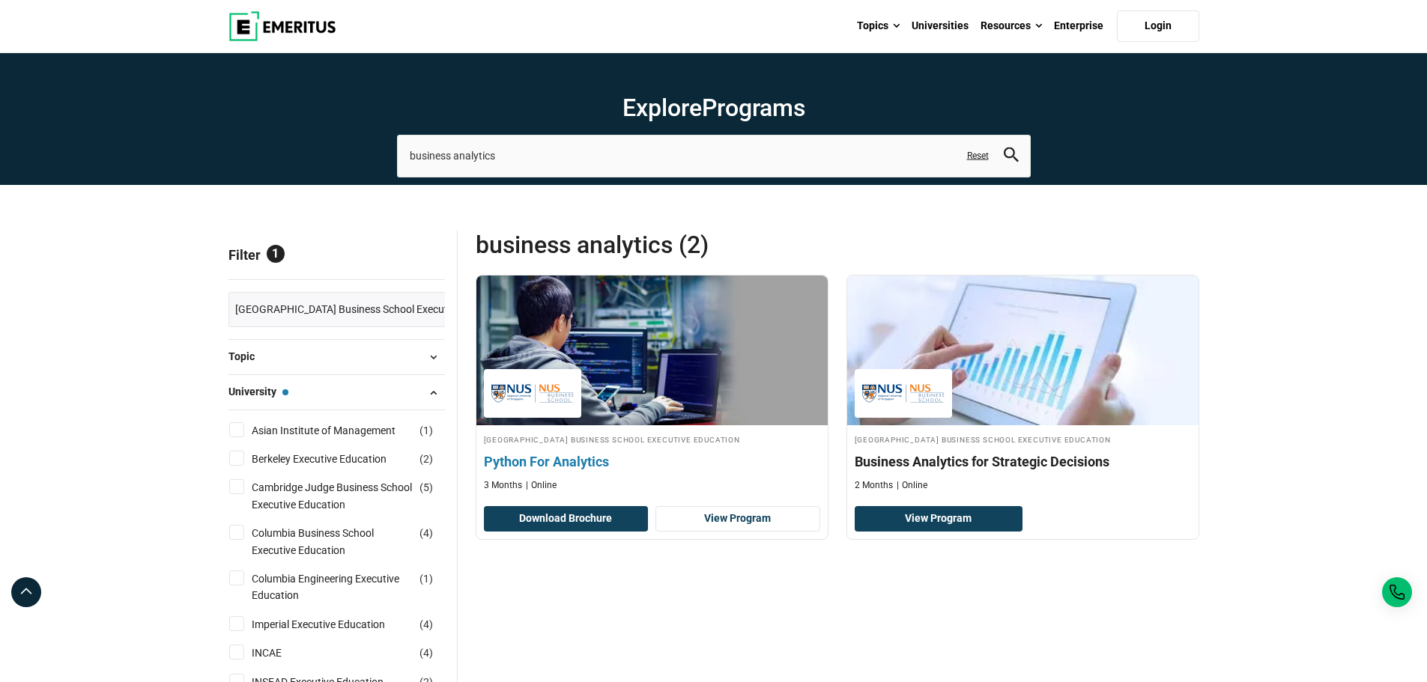
click at [578, 464] on h4 "Python For Analytics" at bounding box center [652, 461] width 336 height 19
